Goal: Navigation & Orientation: Find specific page/section

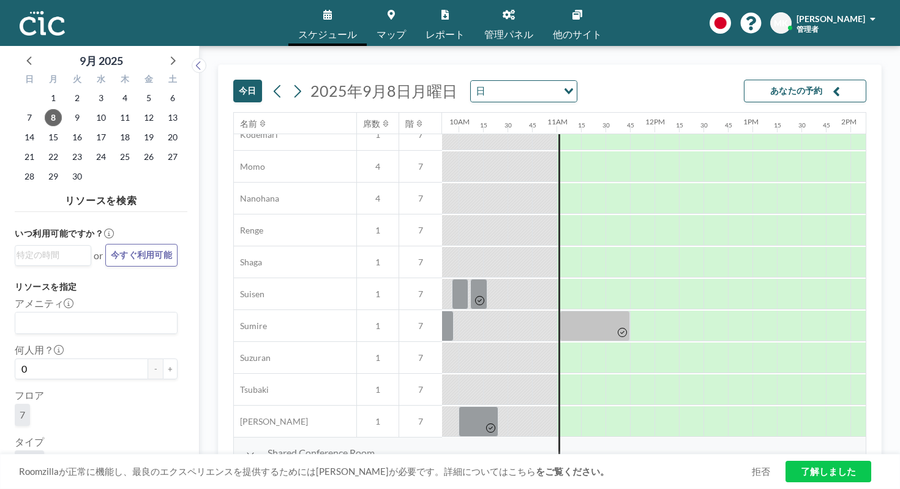
scroll to position [587, 1033]
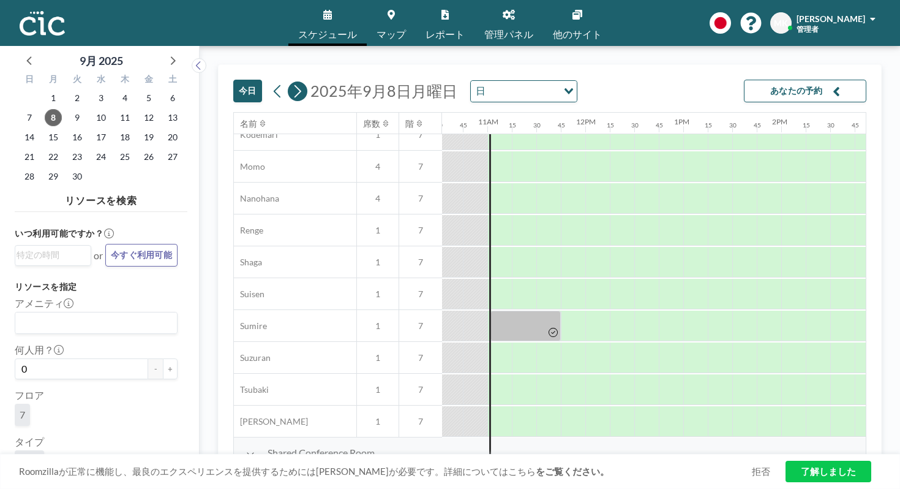
click at [292, 82] on icon at bounding box center [298, 91] width 12 height 18
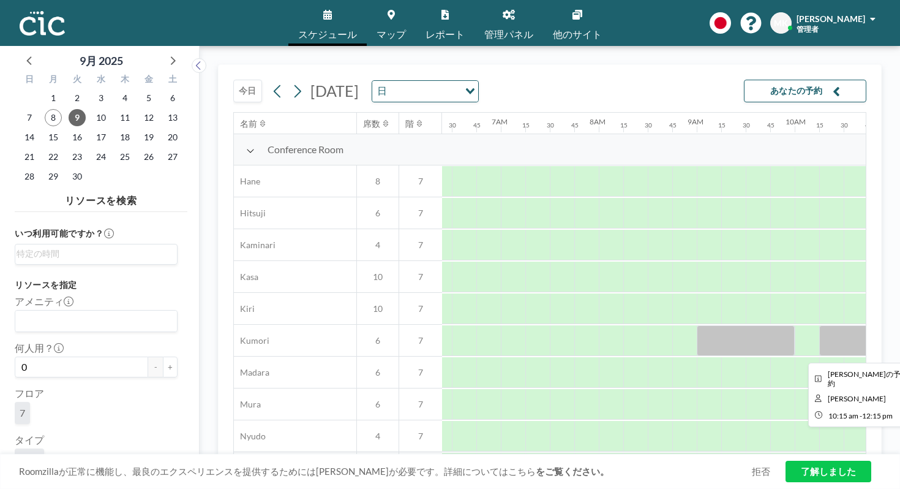
scroll to position [0, 629]
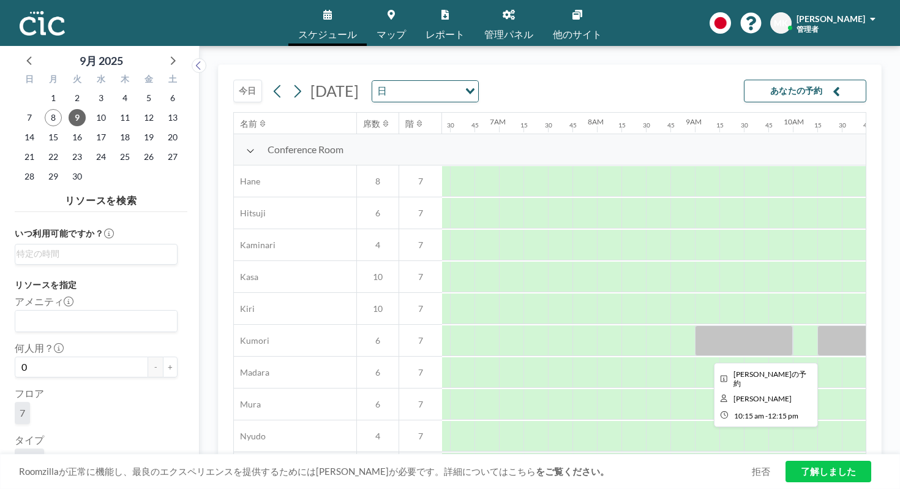
click at [818, 325] on div at bounding box center [916, 340] width 196 height 31
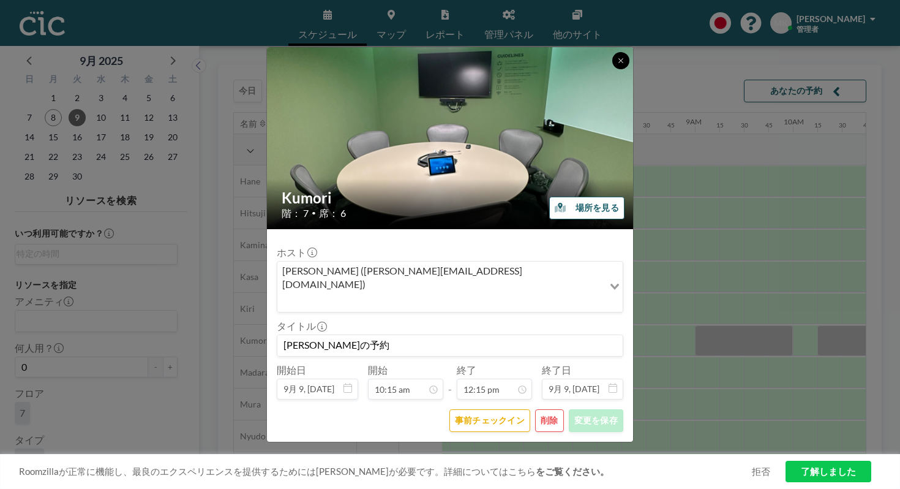
click at [617, 64] on icon at bounding box center [620, 60] width 7 height 7
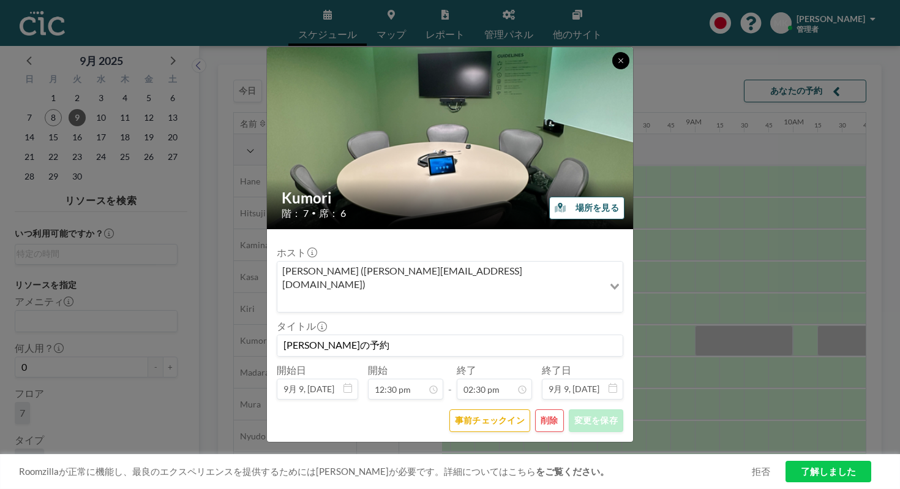
click at [617, 64] on icon at bounding box center [620, 60] width 7 height 7
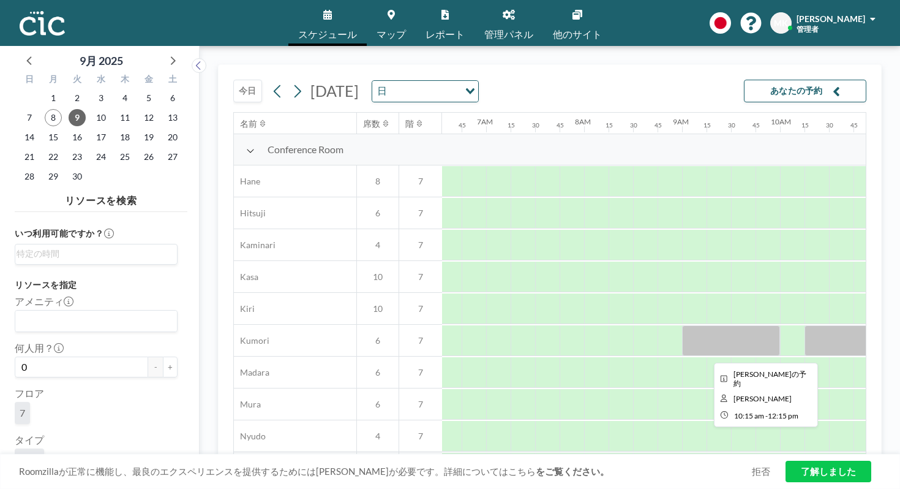
scroll to position [0, 654]
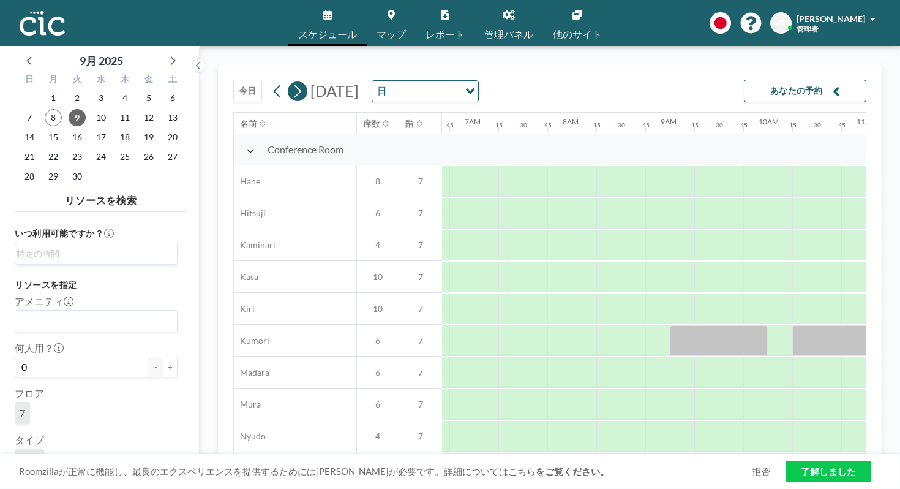
click at [292, 82] on icon at bounding box center [298, 91] width 12 height 18
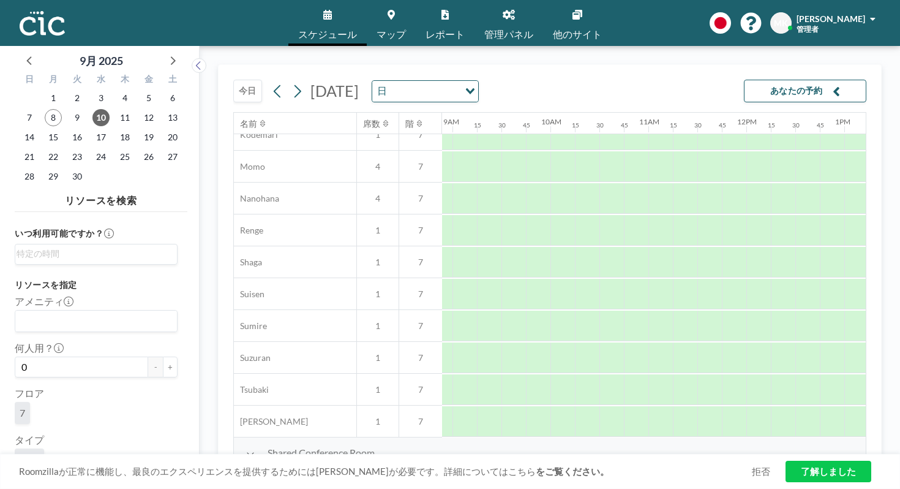
scroll to position [587, 916]
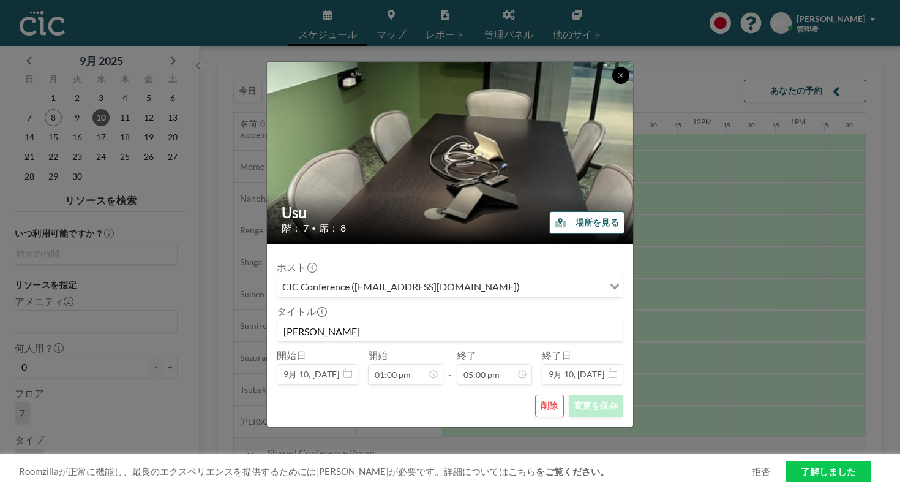
click at [617, 79] on icon at bounding box center [620, 75] width 7 height 7
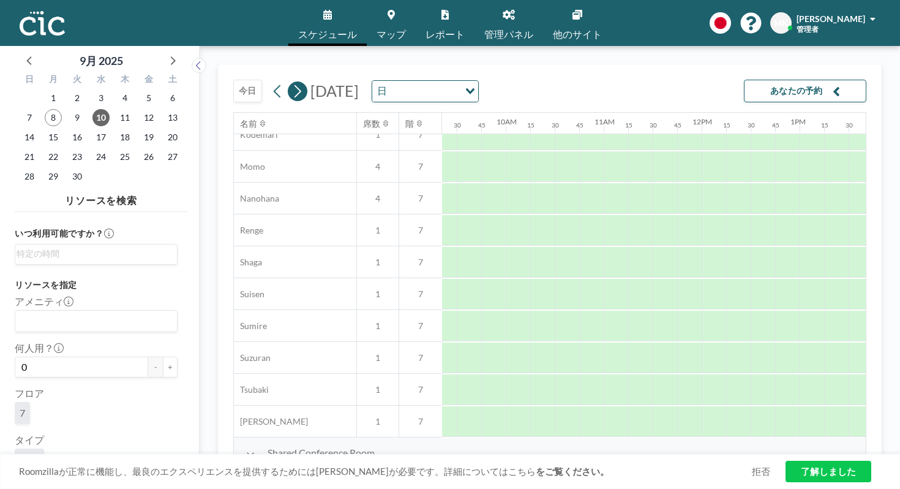
click at [288, 81] on button at bounding box center [298, 91] width 20 height 20
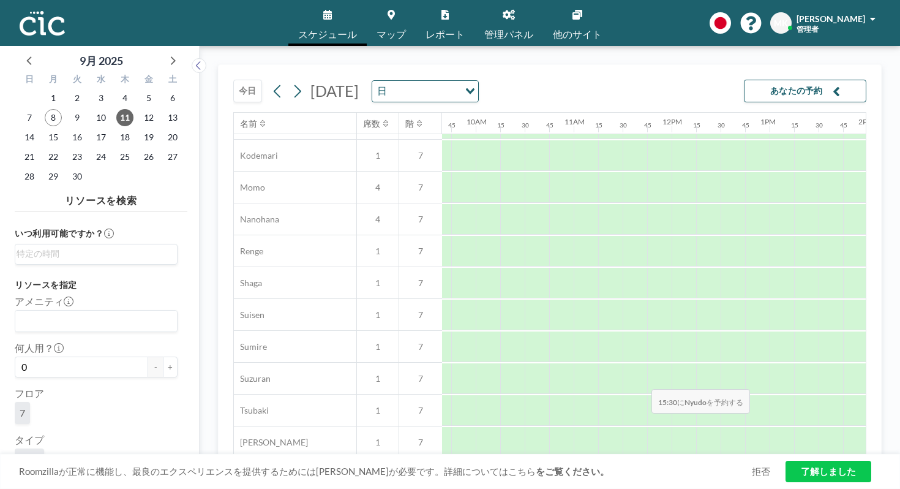
scroll to position [587, 946]
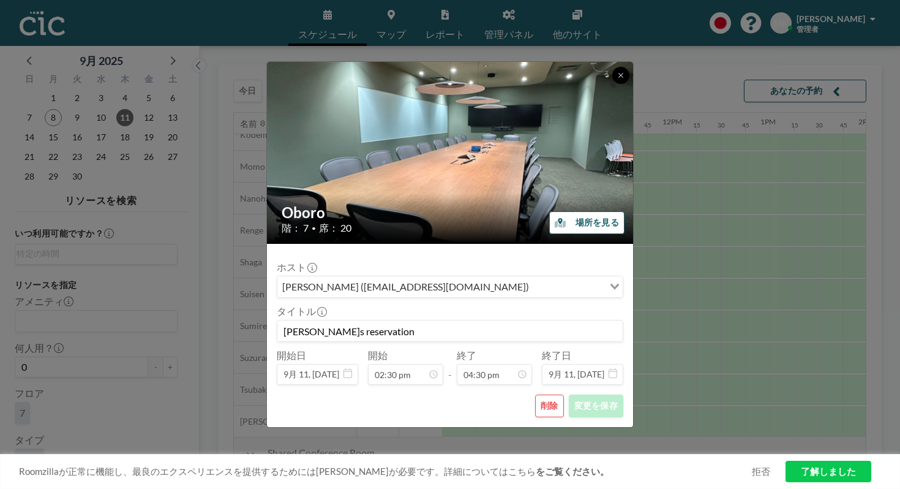
click at [613, 84] on button at bounding box center [621, 75] width 17 height 17
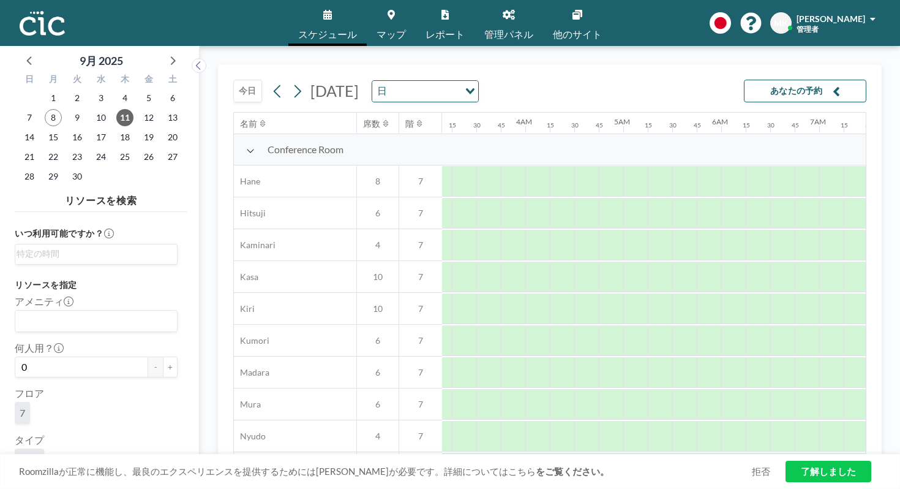
scroll to position [0, 429]
